Goal: Book appointment/travel/reservation

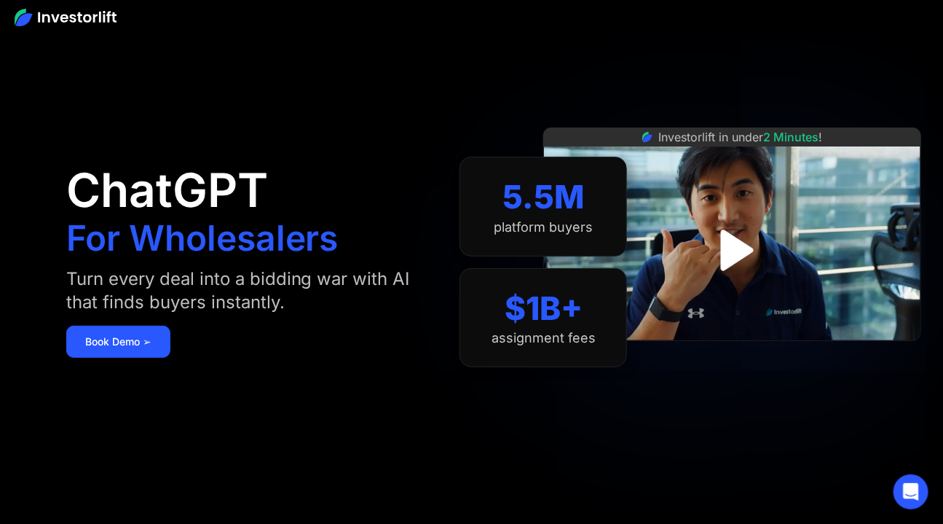
drag, startPoint x: 566, startPoint y: 209, endPoint x: 558, endPoint y: 213, distance: 9.1
click at [562, 213] on div "5.5M" at bounding box center [543, 197] width 82 height 39
click at [551, 315] on div "$1B+" at bounding box center [544, 308] width 78 height 39
click at [98, 352] on link "Book Demo ➢" at bounding box center [118, 342] width 104 height 32
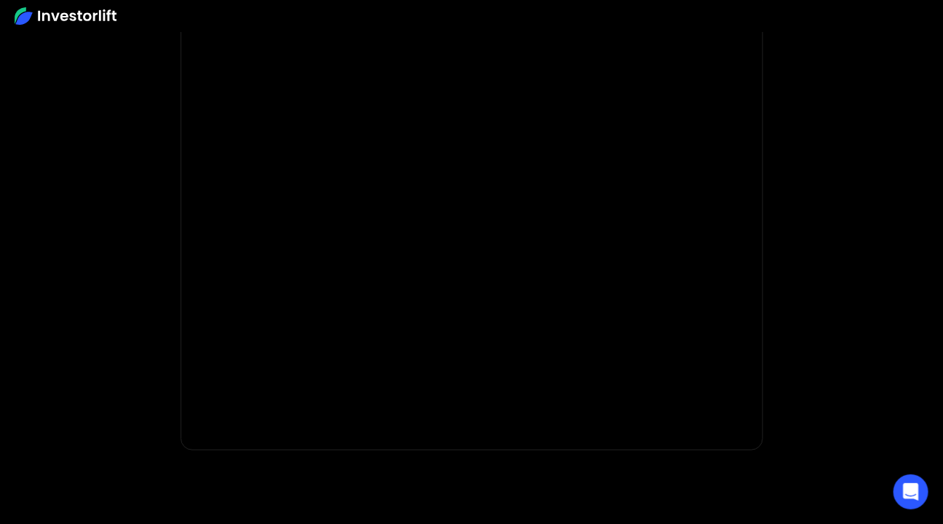
scroll to position [83, 0]
click at [82, 16] on img at bounding box center [66, 15] width 102 height 17
click at [69, 10] on img at bounding box center [66, 15] width 102 height 17
